Goal: Transaction & Acquisition: Purchase product/service

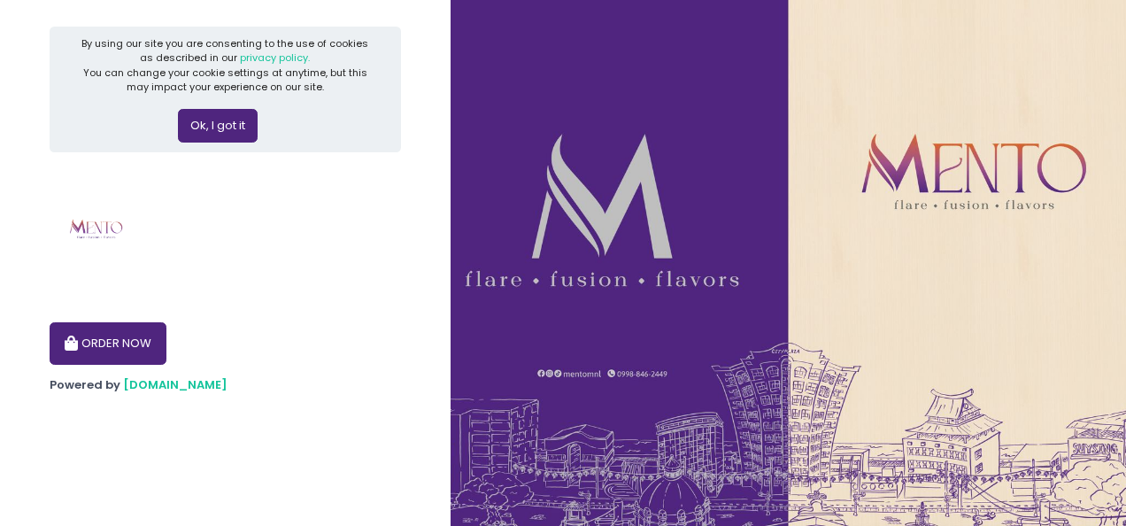
click at [221, 125] on button "Ok, I got it" at bounding box center [218, 126] width 80 height 34
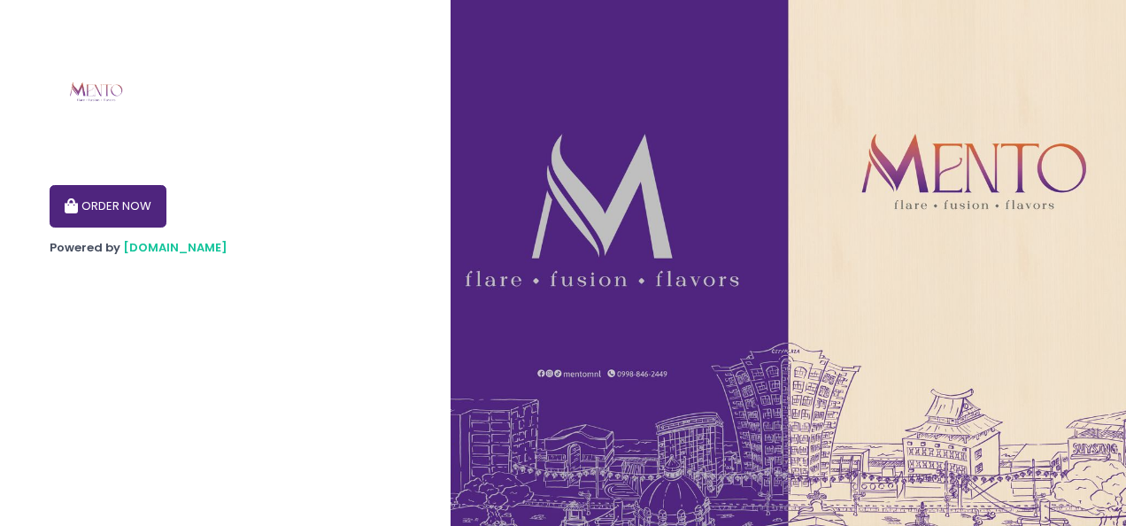
click at [135, 212] on button "ORDER NOW" at bounding box center [108, 206] width 117 height 42
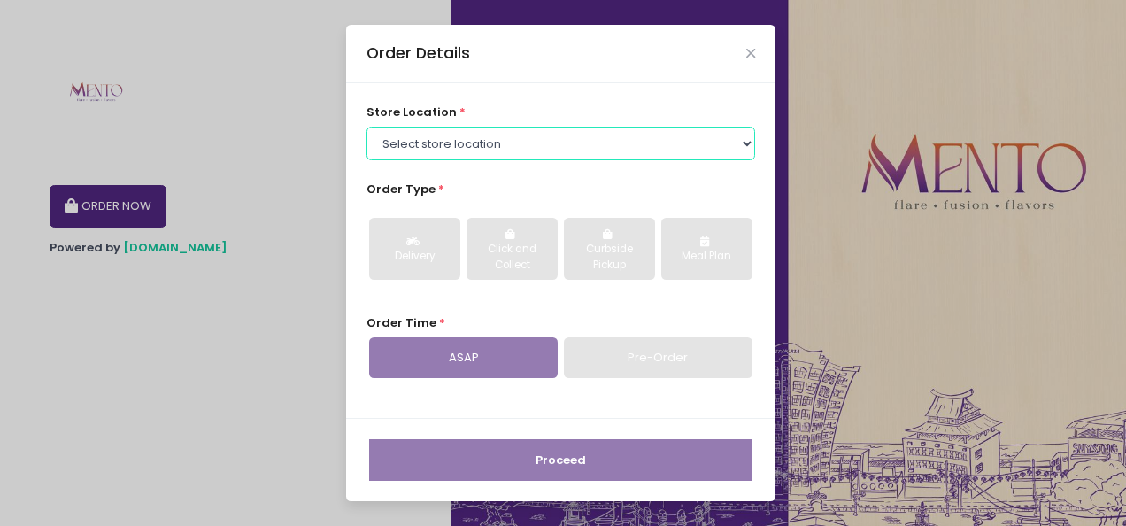
click at [574, 142] on select "Select store location [PERSON_NAME] - [GEOGRAPHIC_DATA] [PERSON_NAME] - [GEOGRA…" at bounding box center [560, 144] width 389 height 34
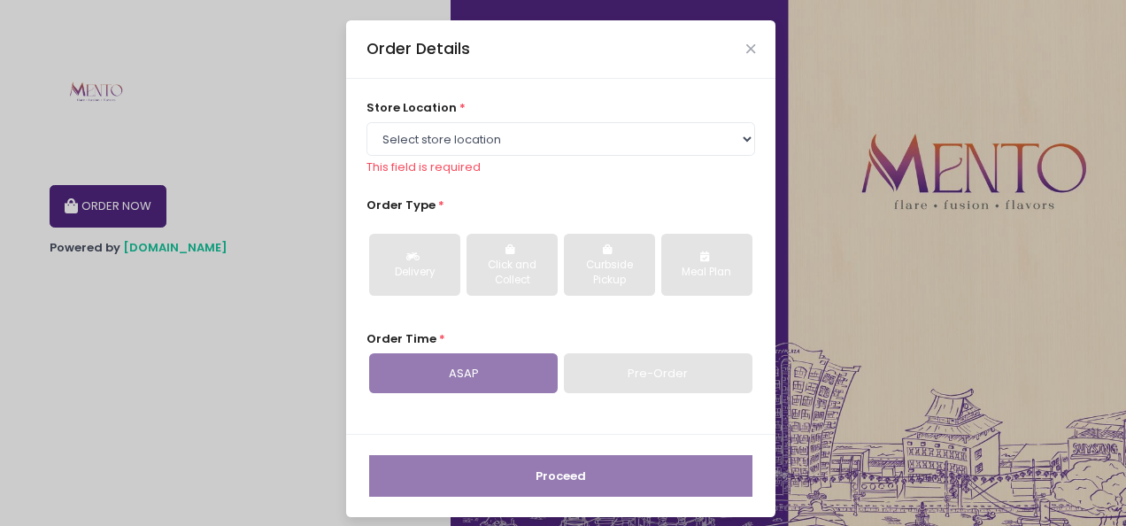
click at [271, 274] on div "Order Details store location * Select store location [PERSON_NAME] - [GEOGRAPHI…" at bounding box center [563, 263] width 1126 height 526
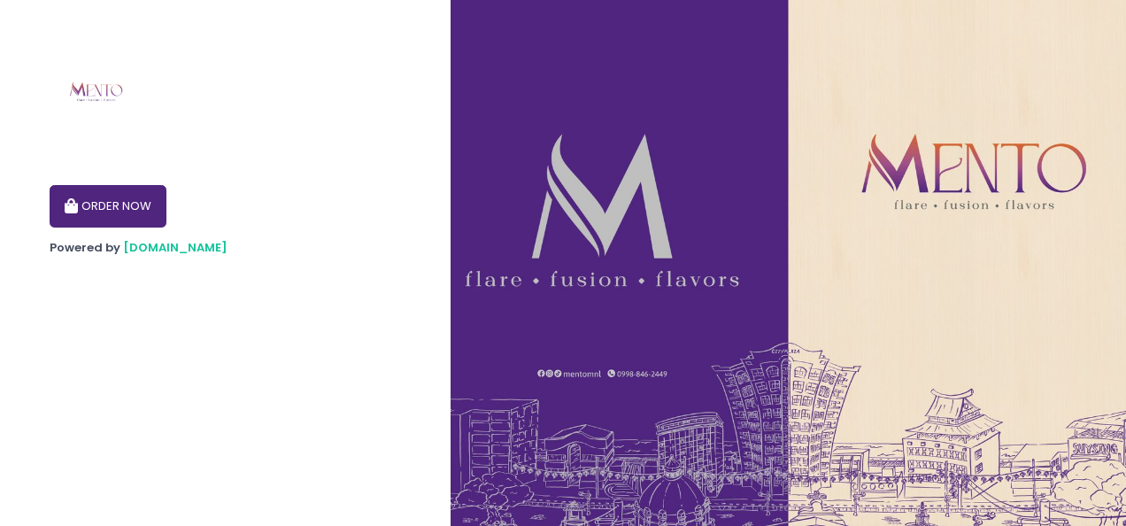
click at [135, 197] on button "ORDER NOW" at bounding box center [108, 206] width 117 height 42
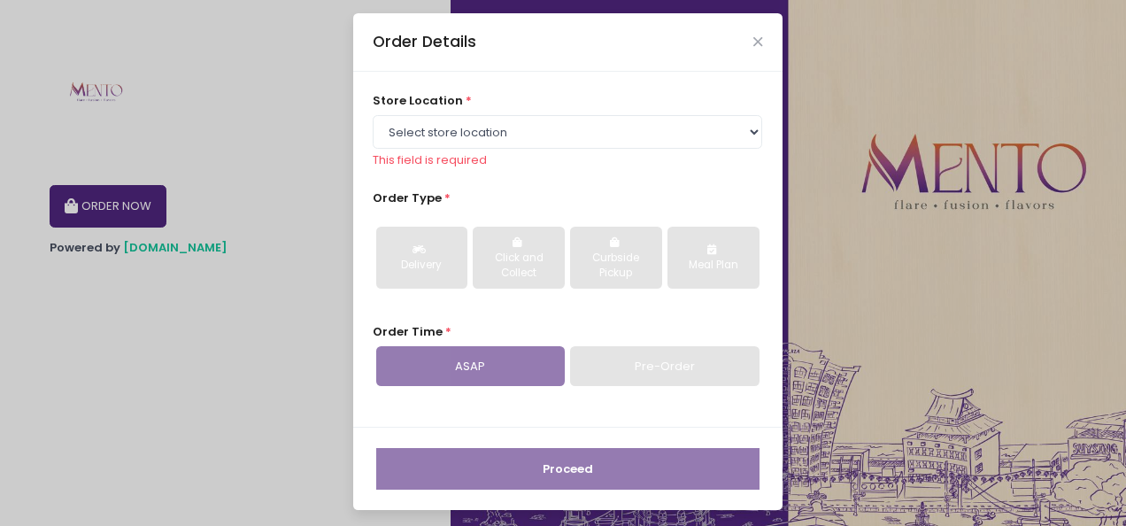
scroll to position [10, 0]
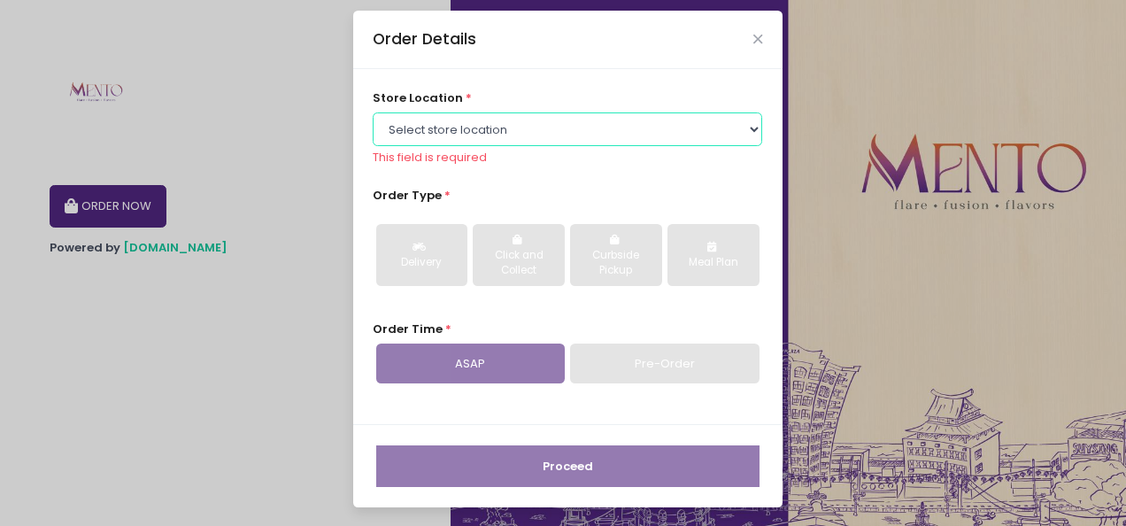
click at [436, 121] on select "Select store location [PERSON_NAME] - [GEOGRAPHIC_DATA] [PERSON_NAME] - [GEOGRA…" at bounding box center [567, 129] width 389 height 34
select select "67e3a156d94a29a58c482034"
click at [373, 127] on select "Select store location [PERSON_NAME] - [GEOGRAPHIC_DATA] [PERSON_NAME] - [GEOGRA…" at bounding box center [567, 129] width 389 height 34
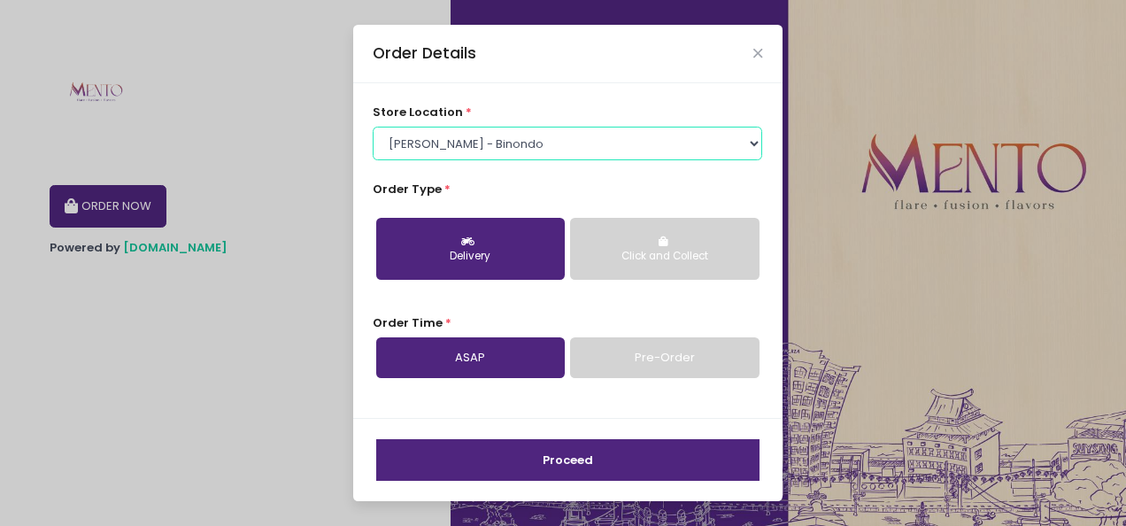
scroll to position [0, 0]
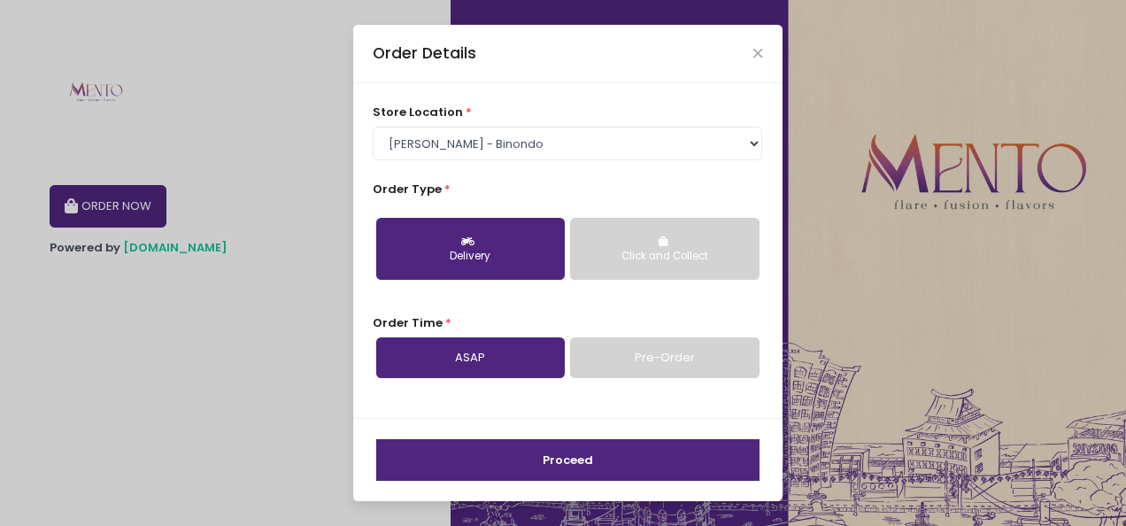
click at [511, 250] on div "Delivery" at bounding box center [471, 257] width 164 height 16
click at [684, 249] on div "Click and Collect" at bounding box center [664, 257] width 164 height 16
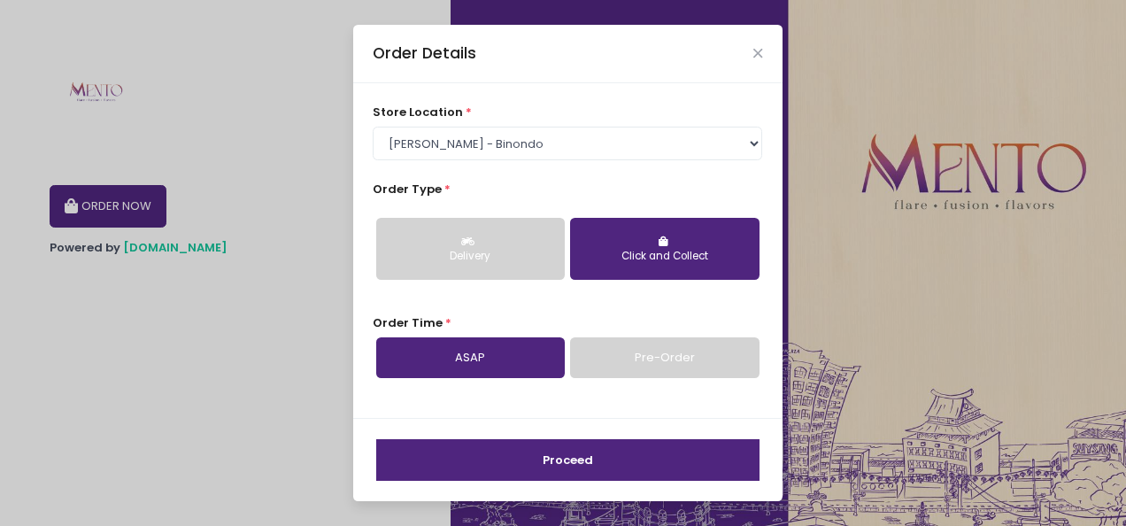
click at [628, 356] on link "Pre-Order" at bounding box center [664, 357] width 189 height 41
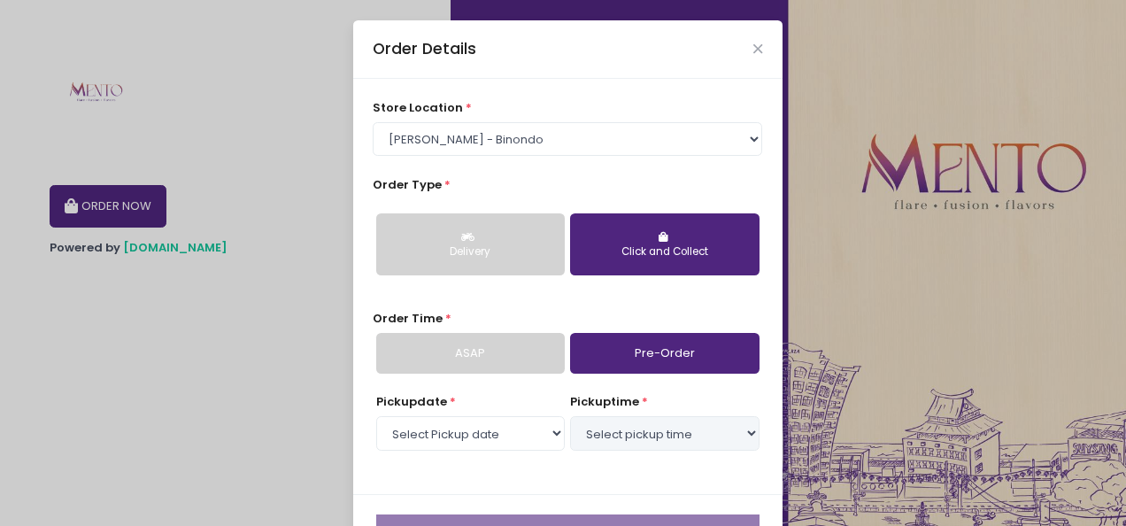
select select "[DATE]"
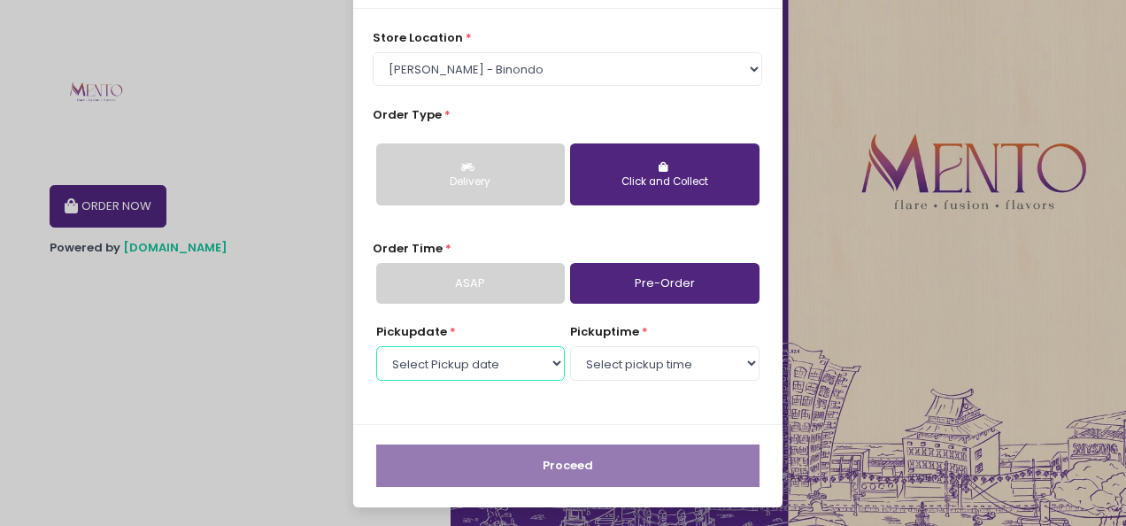
click at [542, 365] on select "Select Pickup date [DATE]" at bounding box center [470, 363] width 189 height 34
click at [376, 346] on select "Select Pickup date [DATE]" at bounding box center [470, 363] width 189 height 34
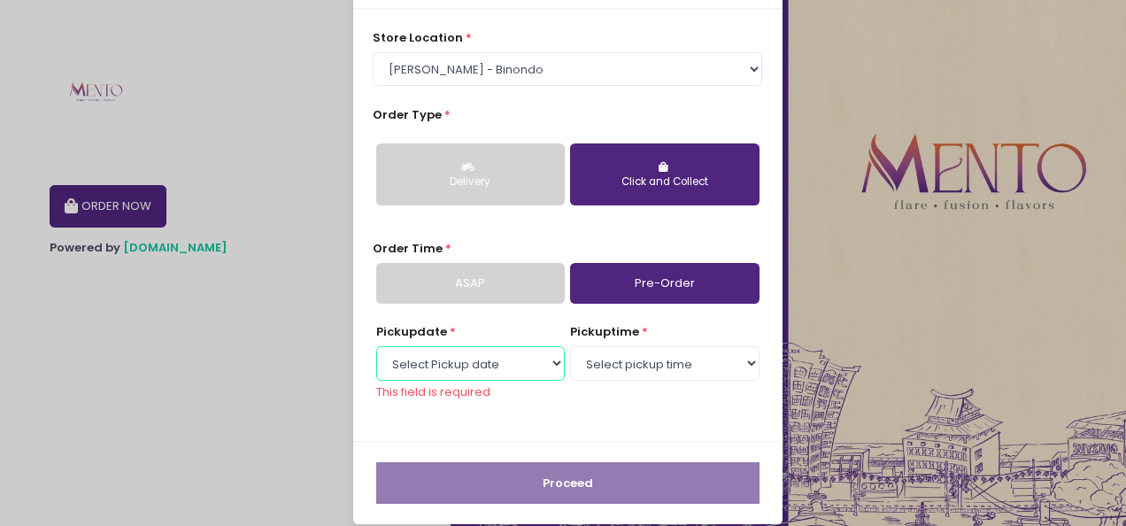
click at [529, 367] on select "Select Pickup date [DATE]" at bounding box center [470, 363] width 189 height 34
select select "[DATE]"
click at [376, 346] on select "Select Pickup date [DATE]" at bounding box center [470, 363] width 189 height 34
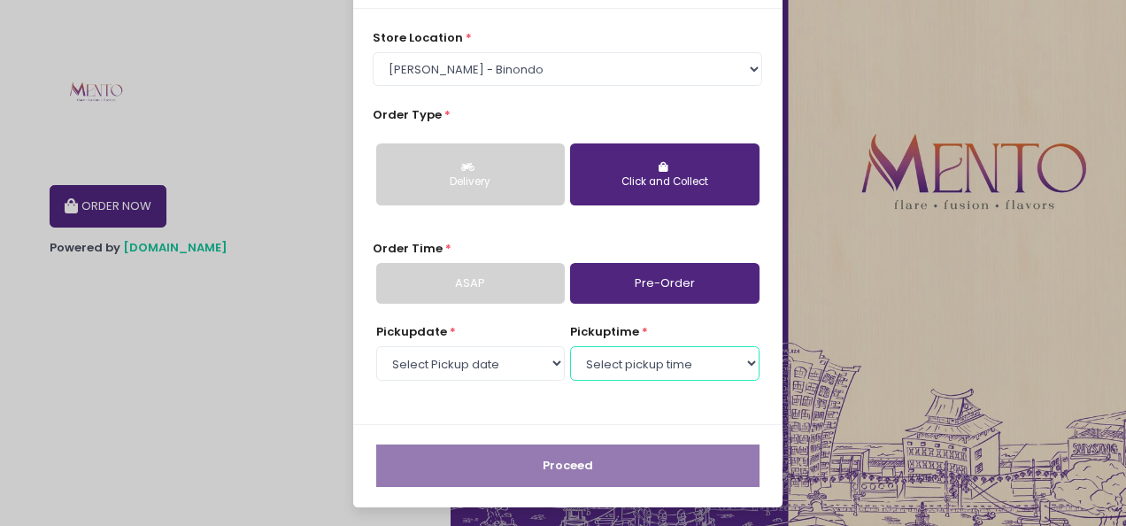
click at [633, 370] on select "Select pickup time 02:30 PM - 03:00 PM 03:00 PM - 03:30 PM 03:30 PM - 04:00 PM …" at bounding box center [664, 363] width 189 height 34
select select "17:30"
click at [570, 346] on select "Select pickup time 02:30 PM - 03:00 PM 03:00 PM - 03:30 PM 03:30 PM - 04:00 PM …" at bounding box center [664, 363] width 189 height 34
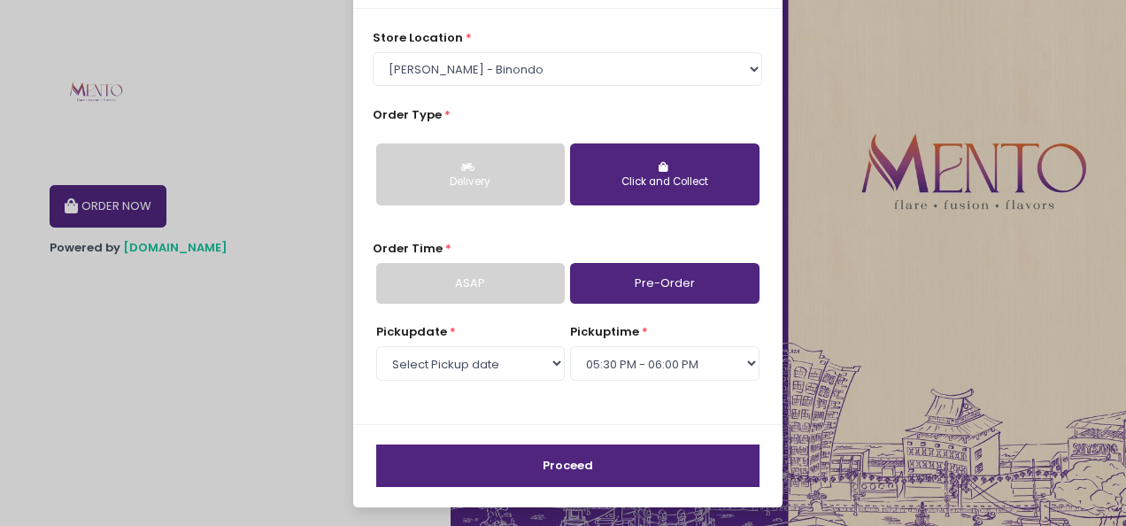
click at [558, 461] on button "Proceed" at bounding box center [567, 465] width 383 height 42
